Goal: Task Accomplishment & Management: Use online tool/utility

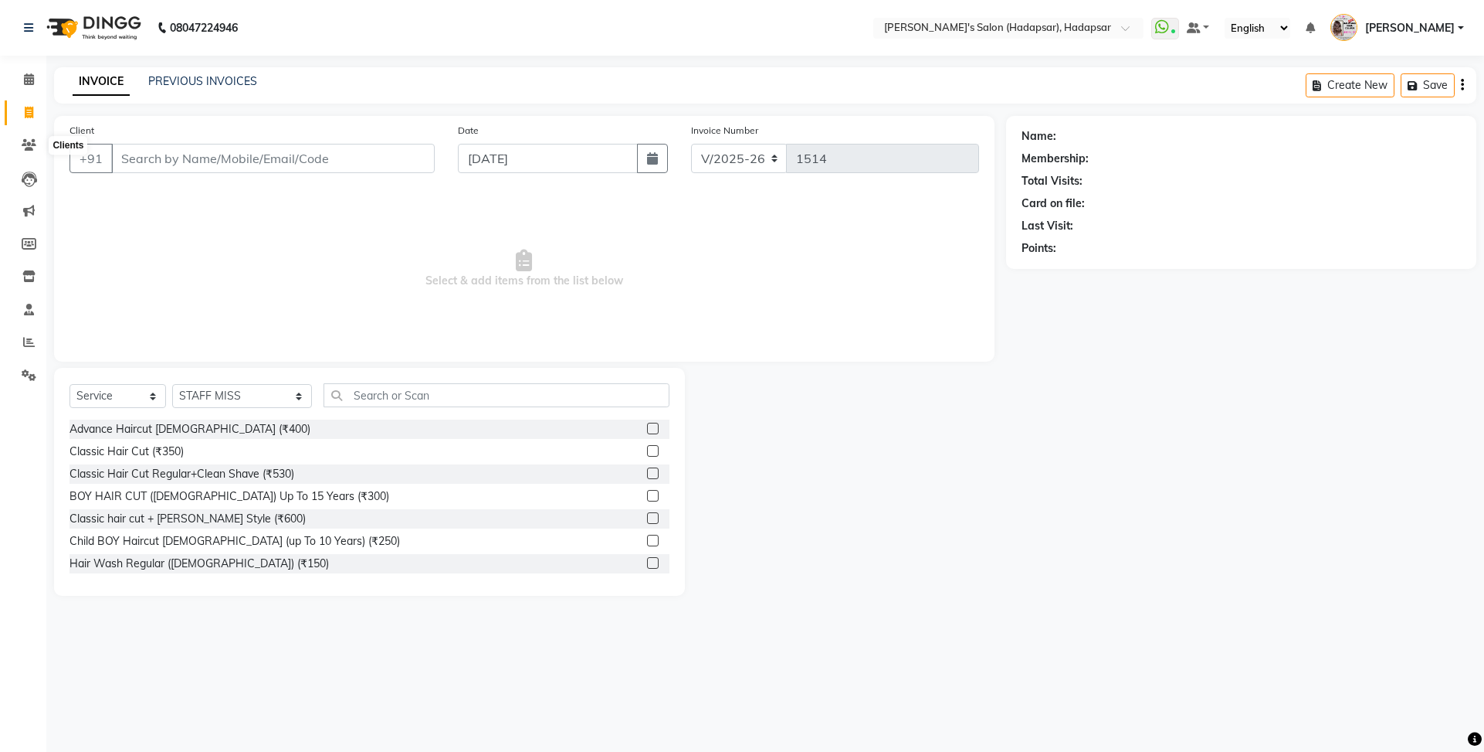
select select "108"
select select "service"
select select "9451"
click at [27, 148] on icon at bounding box center [29, 145] width 15 height 12
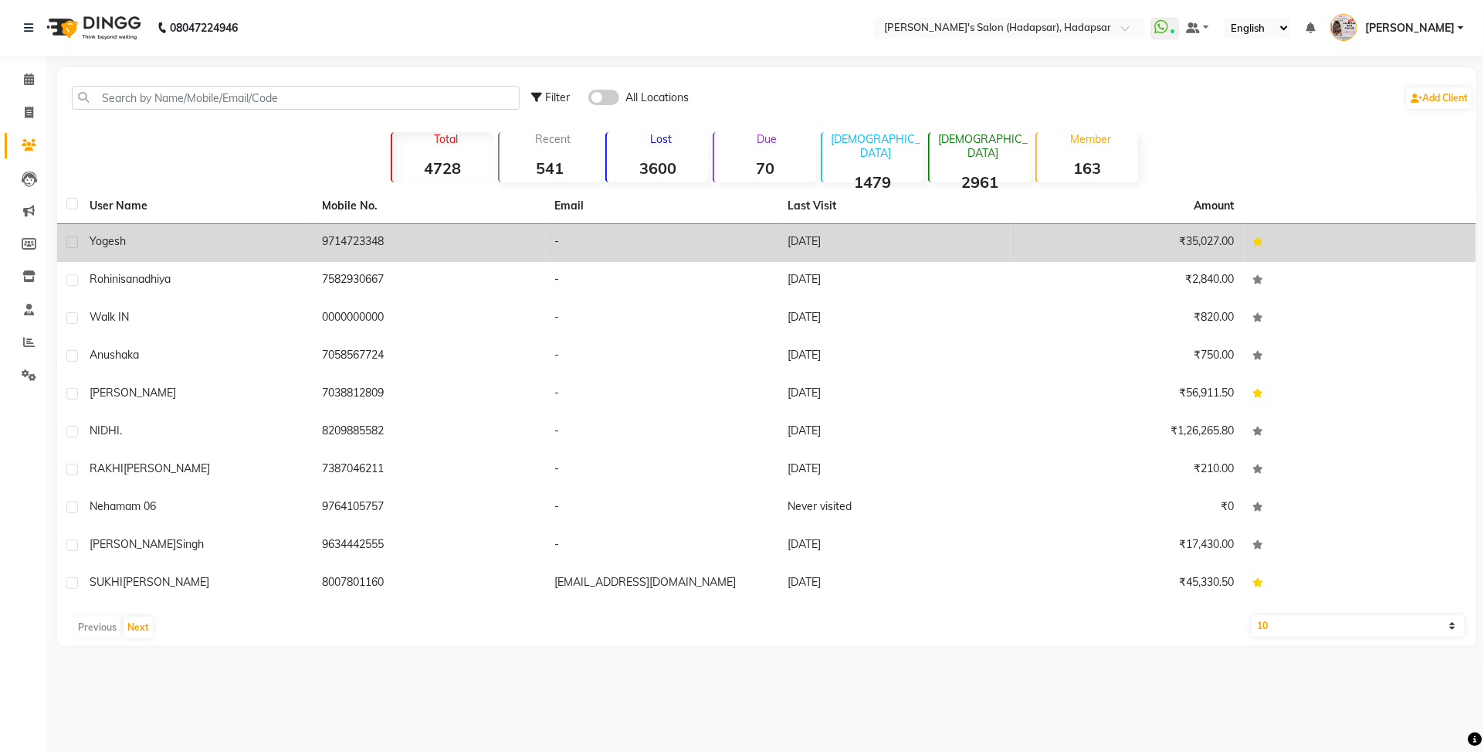
click at [151, 251] on td "yogesh" at bounding box center [196, 243] width 232 height 38
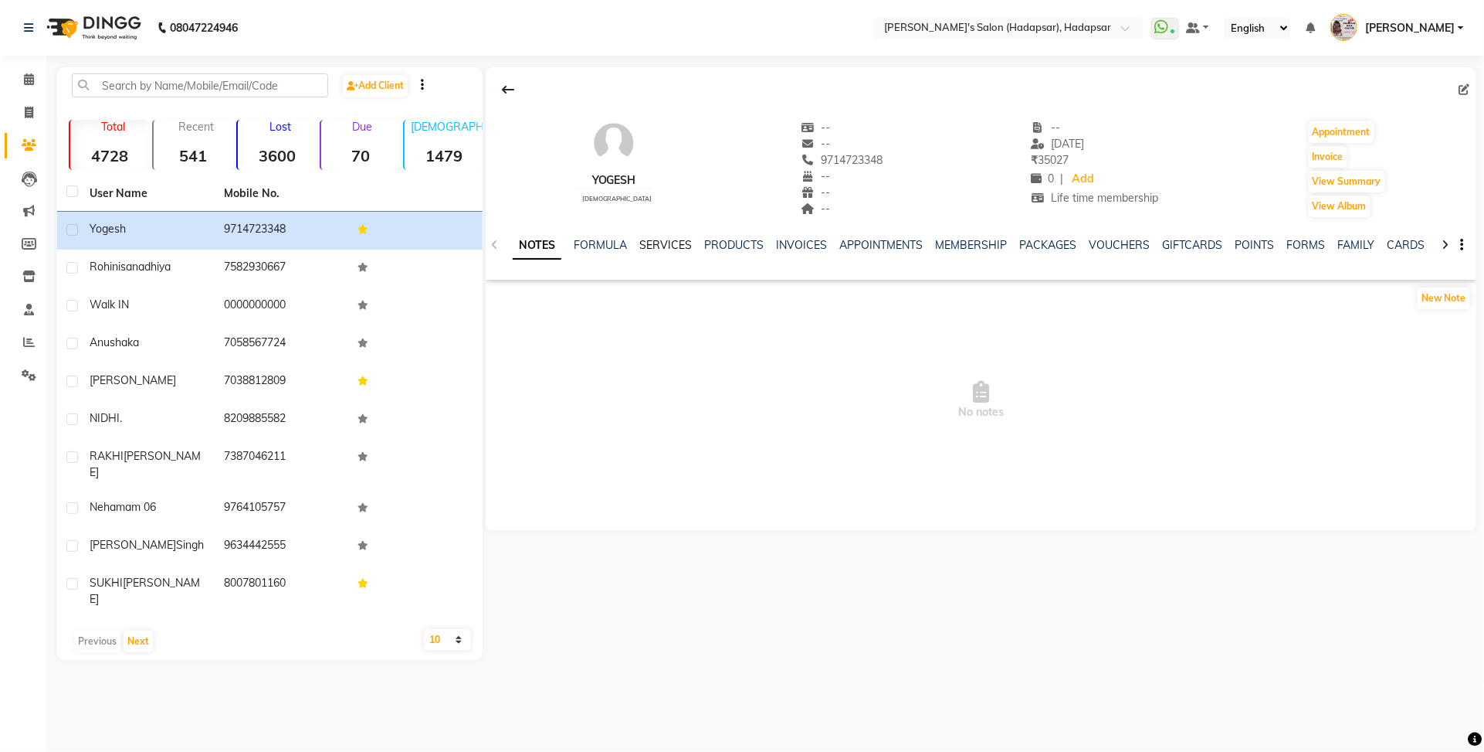
click at [653, 239] on link "SERVICES" at bounding box center [666, 245] width 53 height 14
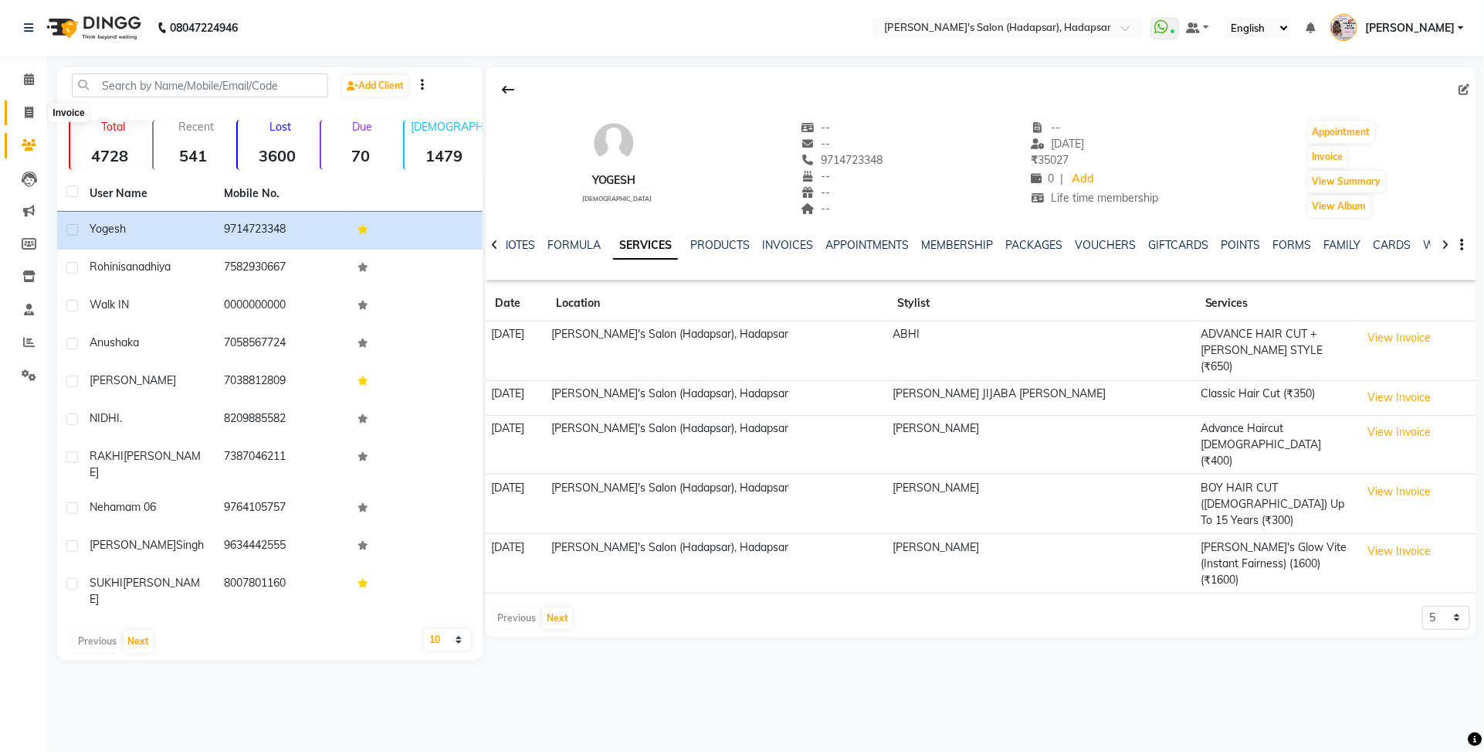
click at [21, 114] on span at bounding box center [28, 113] width 27 height 18
select select "service"
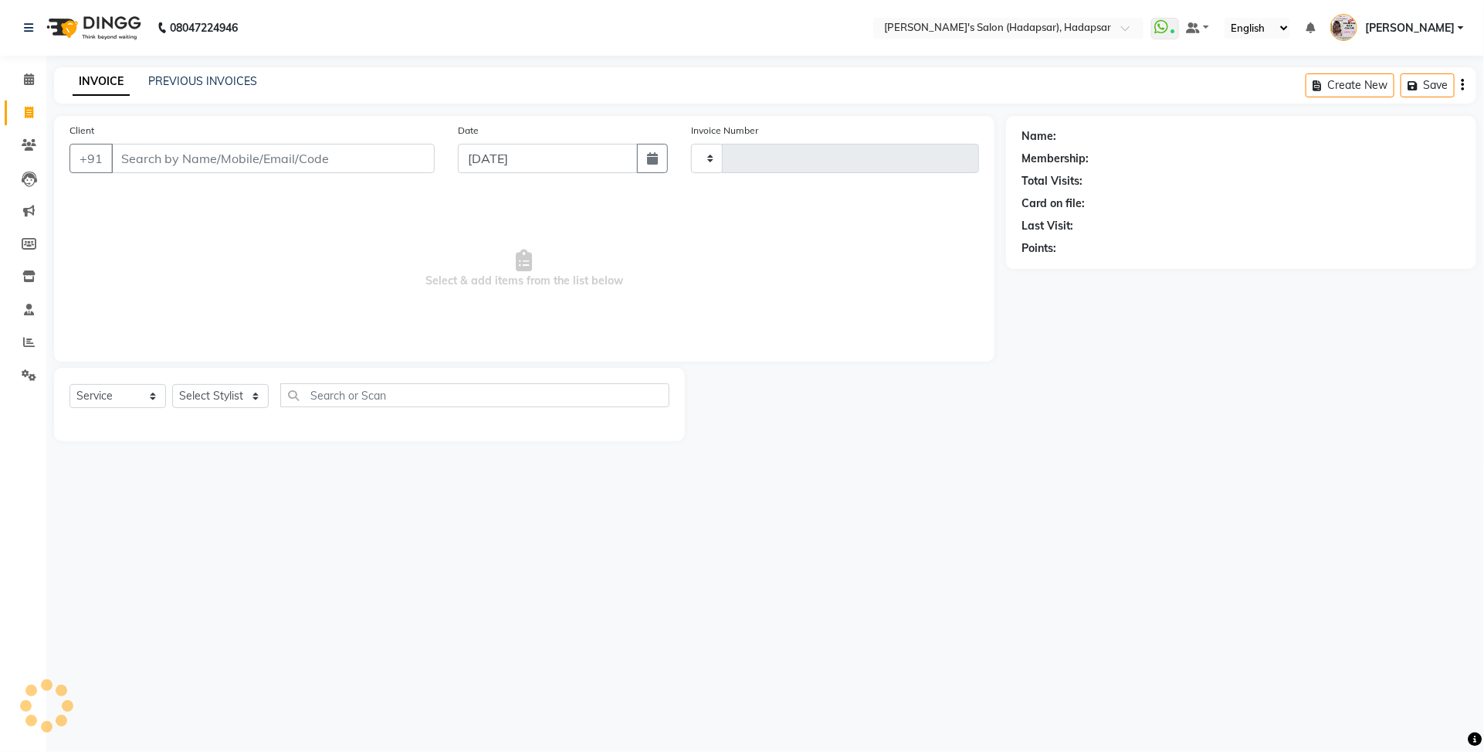
type input "1514"
select select "108"
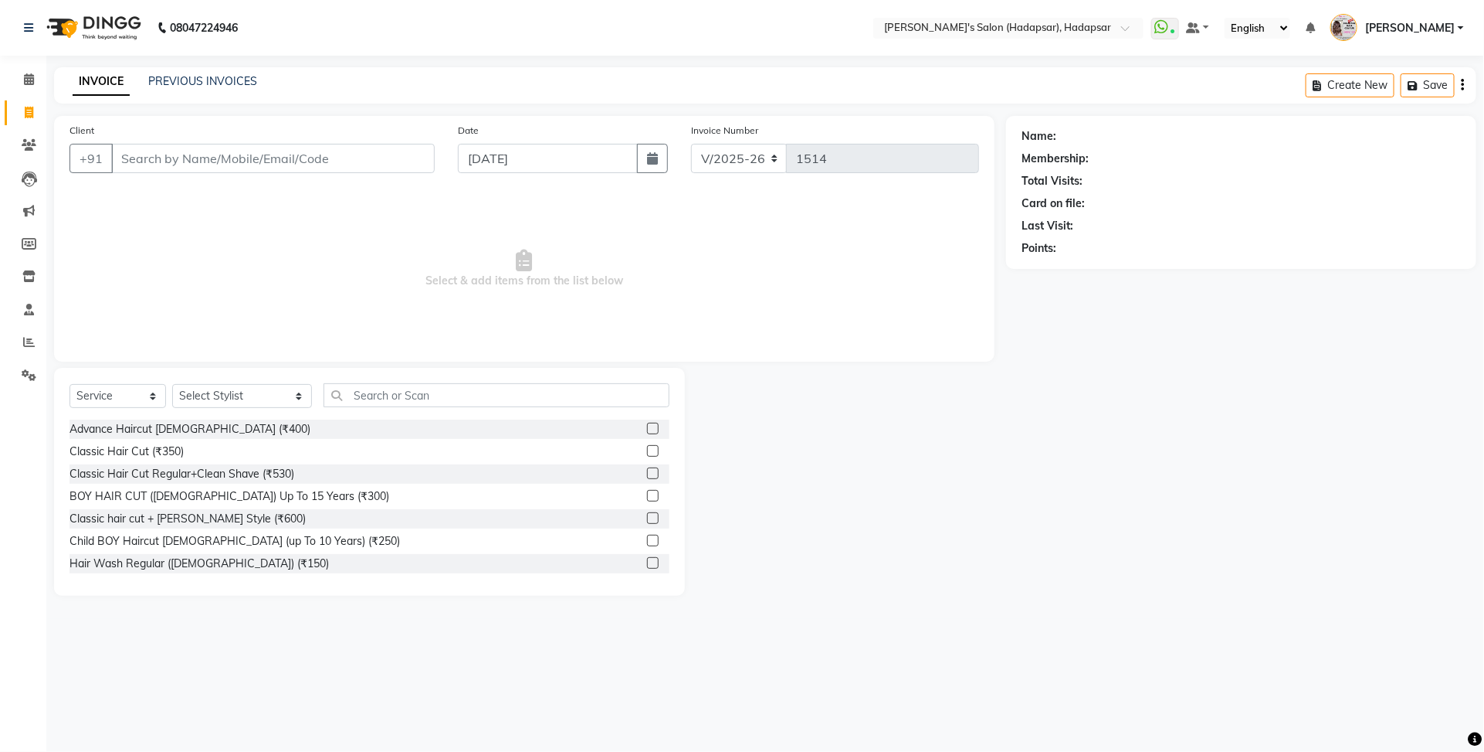
select select "9451"
click at [212, 390] on select "Select Stylist ABHI [PERSON_NAME] [PERSON_NAME] MANAGER [PERSON_NAME] [PERSON_N…" at bounding box center [242, 396] width 140 height 24
select select
click at [172, 384] on select "Select Stylist ABHI [PERSON_NAME] [PERSON_NAME] MANAGER [PERSON_NAME] [PERSON_N…" at bounding box center [242, 396] width 140 height 24
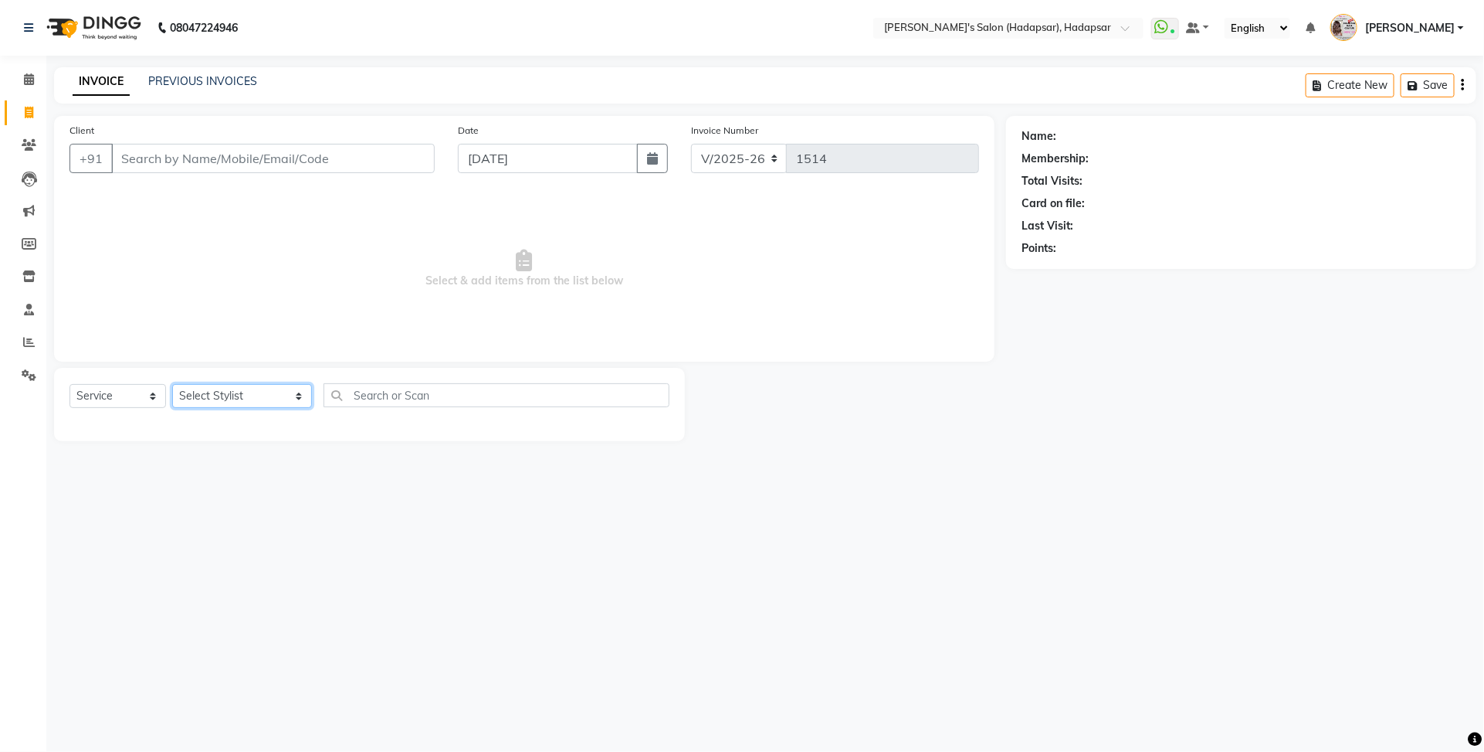
click at [229, 399] on select "Select Stylist ABHI [PERSON_NAME] [PERSON_NAME] MANAGER [PERSON_NAME] [PERSON_N…" at bounding box center [242, 396] width 140 height 24
click at [255, 232] on span "Select & add items from the list below" at bounding box center [525, 269] width 910 height 154
